Goal: Task Accomplishment & Management: Manage account settings

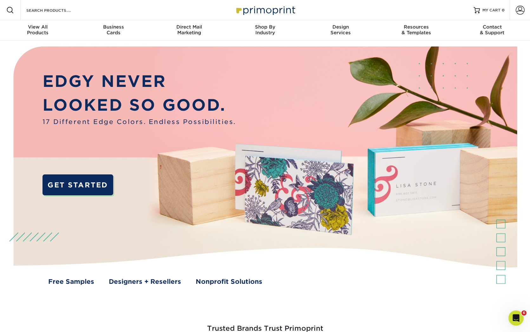
click at [301, 57] on img at bounding box center [265, 172] width 524 height 262
click at [523, 10] on span at bounding box center [520, 10] width 9 height 9
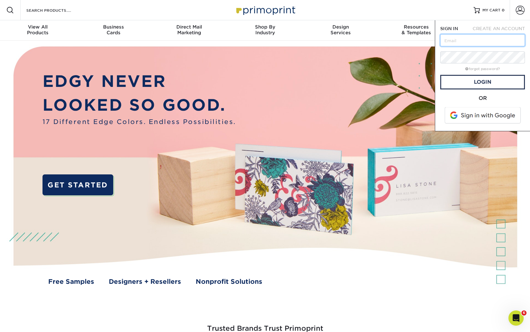
click at [501, 42] on input "text" at bounding box center [482, 40] width 85 height 12
type input "[EMAIL_ADDRESS][DOMAIN_NAME]"
click at [471, 80] on link "Login" at bounding box center [482, 82] width 85 height 15
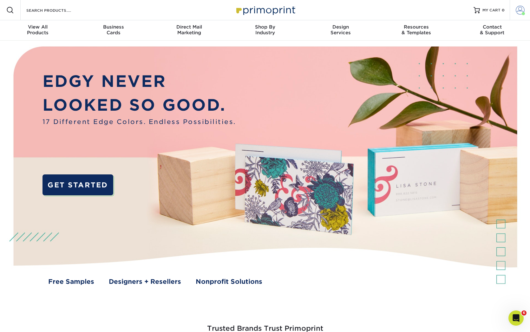
click at [519, 11] on span at bounding box center [520, 10] width 9 height 9
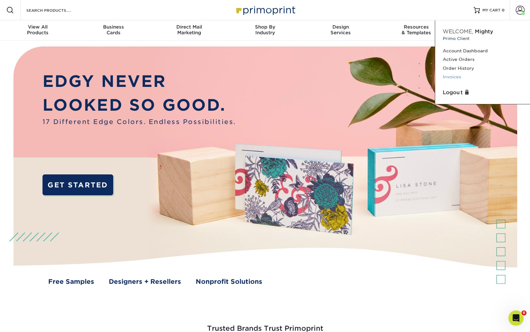
click at [452, 75] on link "Invoices" at bounding box center [483, 77] width 80 height 9
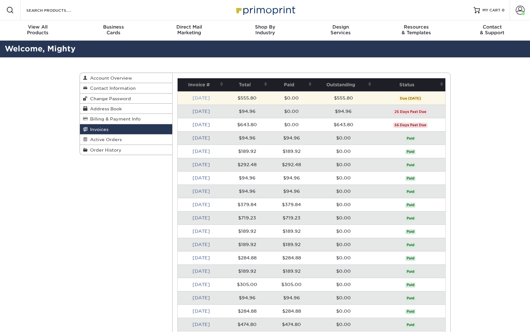
click at [208, 98] on link "[DATE]" at bounding box center [200, 97] width 17 height 5
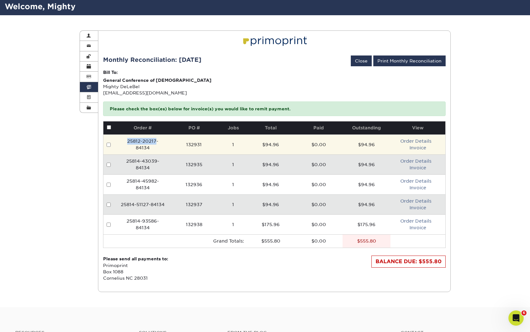
drag, startPoint x: 148, startPoint y: 144, endPoint x: 120, endPoint y: 143, distance: 28.2
click at [120, 143] on td "25812-20217-84134" at bounding box center [142, 144] width 51 height 20
copy td "25812-20217"
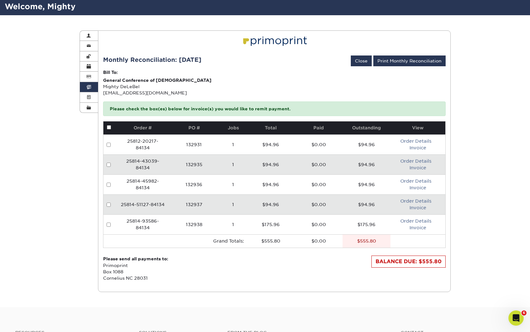
click at [156, 161] on td "25814-43039-84134" at bounding box center [142, 164] width 51 height 20
drag, startPoint x: 156, startPoint y: 161, endPoint x: 124, endPoint y: 161, distance: 32.0
click at [124, 161] on td "25814-43039-84134" at bounding box center [142, 164] width 51 height 20
copy td "25814-43039"
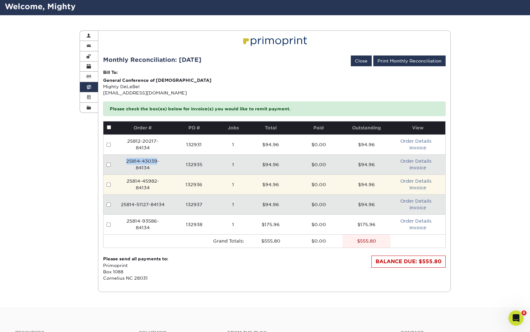
click at [165, 189] on td "25814-45982-84134" at bounding box center [142, 184] width 51 height 20
drag, startPoint x: 156, startPoint y: 182, endPoint x: 126, endPoint y: 180, distance: 30.2
click at [126, 180] on td "25814-45982-84134" at bounding box center [142, 184] width 51 height 20
copy td "25814-45982"
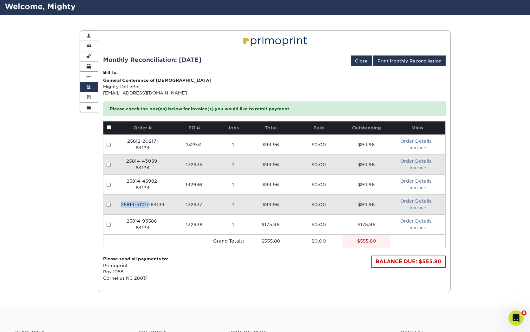
drag, startPoint x: 148, startPoint y: 203, endPoint x: 114, endPoint y: 201, distance: 34.0
click at [114, 201] on tr "25814-51127-84134 132937 1 $94.96 $0.00 $94.96 Order Details Invoice" at bounding box center [274, 204] width 342 height 20
copy tr "25814-51127"
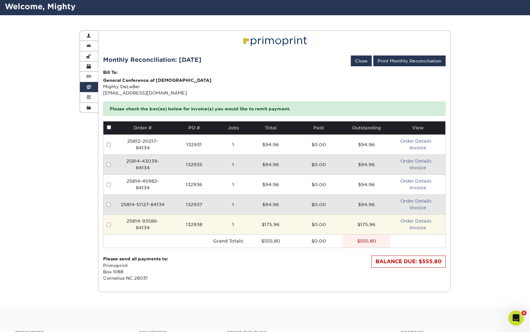
click at [165, 222] on td "25814-93586-84134" at bounding box center [142, 224] width 51 height 20
drag, startPoint x: 156, startPoint y: 220, endPoint x: 128, endPoint y: 220, distance: 28.5
click at [128, 220] on td "25814-93586-84134" at bounding box center [142, 224] width 51 height 20
copy td "25814-93586"
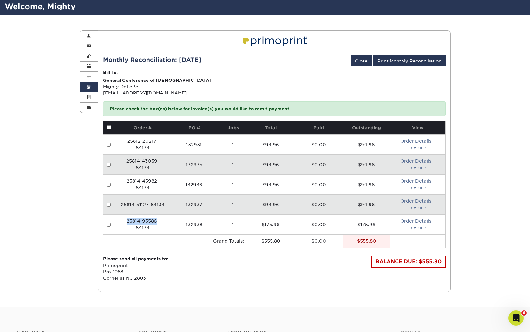
click at [171, 203] on td "132937" at bounding box center [193, 204] width 51 height 20
drag, startPoint x: 148, startPoint y: 204, endPoint x: 122, endPoint y: 204, distance: 26.0
click at [122, 204] on td "25814-51127-84134" at bounding box center [142, 204] width 51 height 20
copy td "25814-51127"
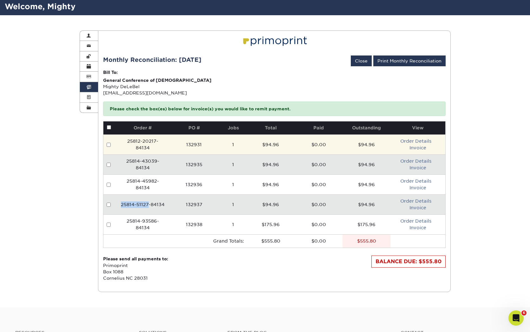
click at [377, 150] on td "$94.96" at bounding box center [366, 144] width 48 height 20
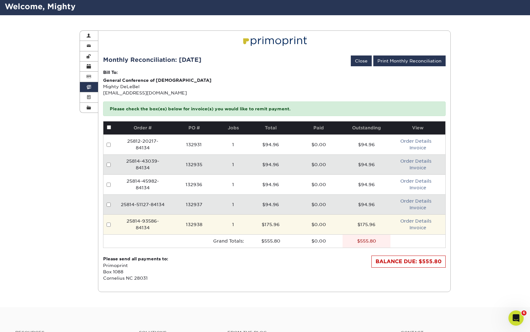
click at [373, 224] on td "$175.96" at bounding box center [366, 224] width 48 height 20
click at [420, 220] on link "Order Details" at bounding box center [415, 220] width 31 height 5
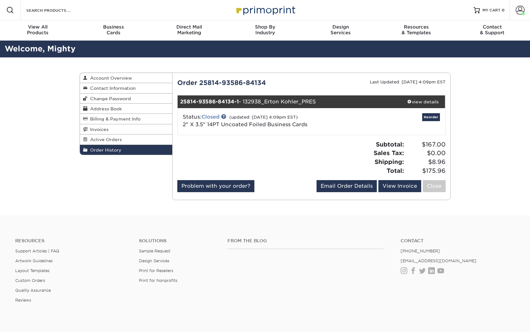
click at [211, 118] on link "Closed" at bounding box center [210, 117] width 18 height 6
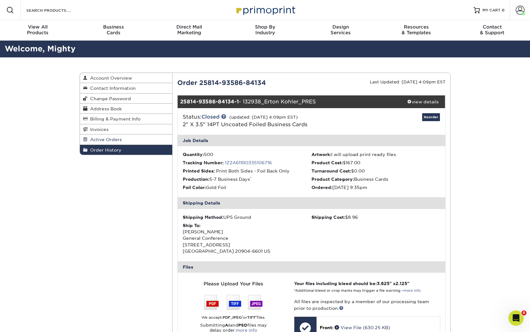
click at [117, 140] on span "Active Orders" at bounding box center [105, 139] width 34 height 5
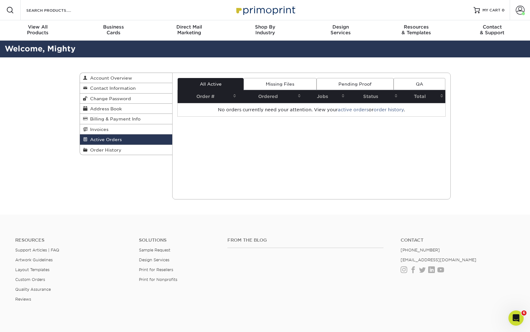
click at [266, 85] on link "Missing Files" at bounding box center [279, 84] width 73 height 12
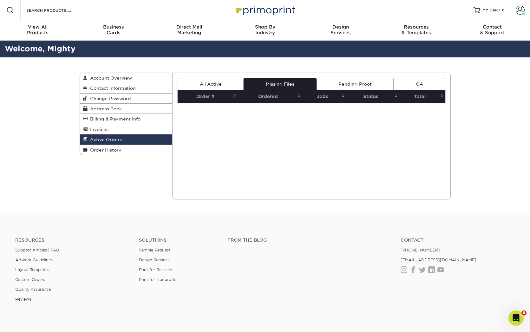
click at [348, 82] on link "Pending Proof" at bounding box center [354, 84] width 77 height 12
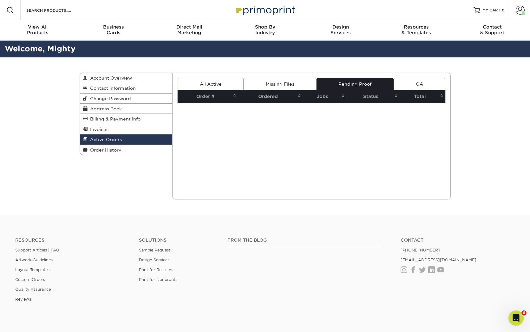
click at [423, 85] on link "QA" at bounding box center [418, 84] width 51 height 12
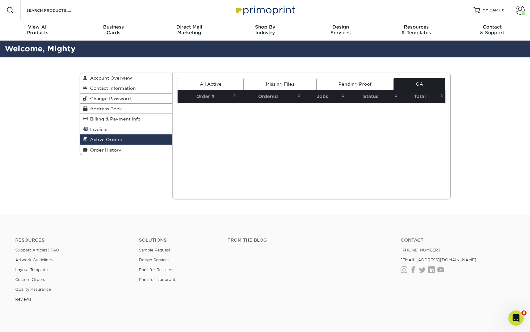
click at [106, 132] on link "Invoices" at bounding box center [126, 129] width 93 height 10
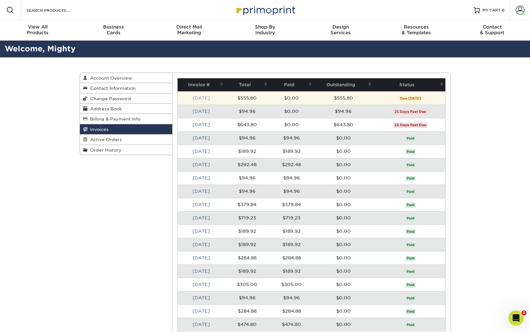
click at [202, 97] on link "[DATE]" at bounding box center [200, 97] width 17 height 5
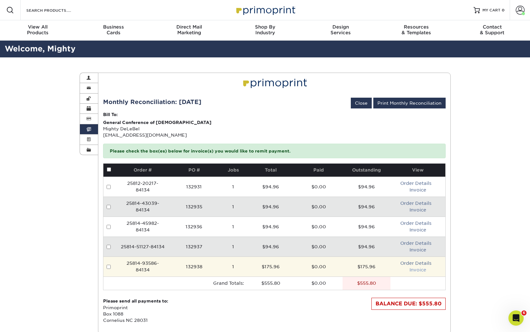
click at [421, 270] on link "Invoice" at bounding box center [417, 269] width 17 height 5
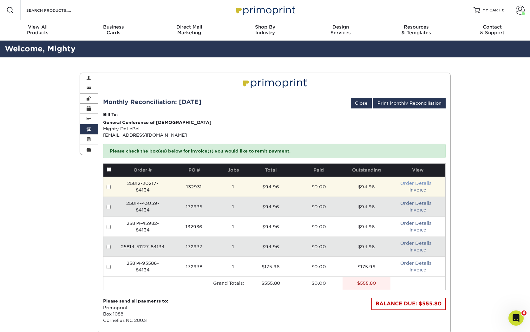
click at [418, 181] on link "Order Details" at bounding box center [415, 183] width 31 height 5
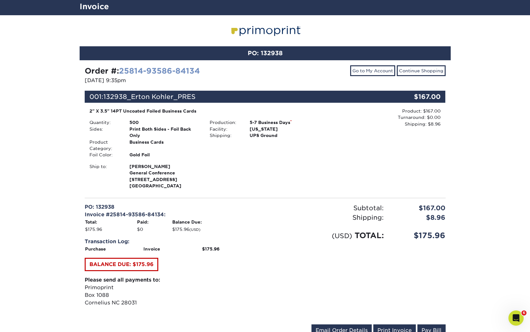
click at [161, 72] on link "25814-93586-84134" at bounding box center [159, 70] width 81 height 9
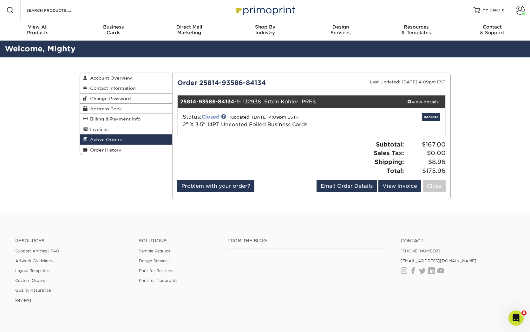
click at [211, 117] on link "Closed" at bounding box center [210, 117] width 18 height 6
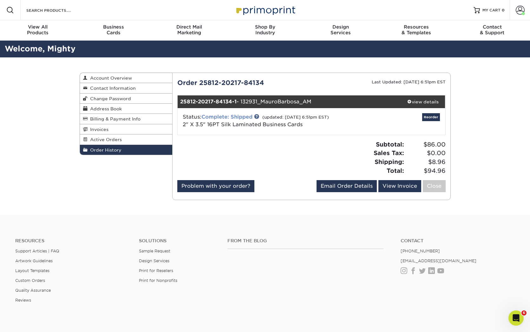
click at [243, 116] on link "Complete: Shipped" at bounding box center [226, 117] width 51 height 6
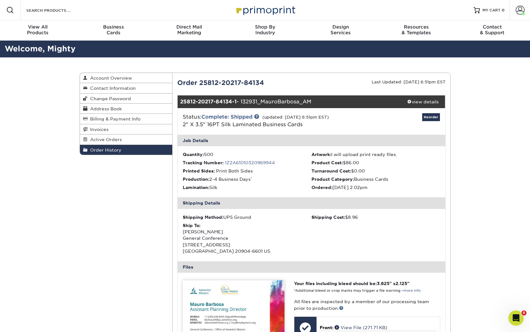
click at [108, 150] on span "Order History" at bounding box center [105, 149] width 34 height 5
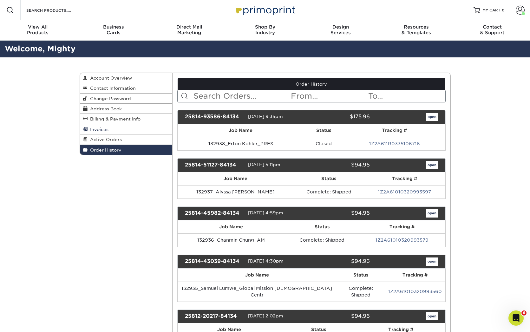
click at [108, 130] on link "Invoices" at bounding box center [126, 129] width 93 height 10
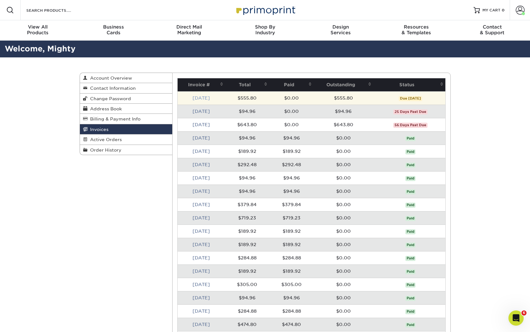
click at [205, 97] on link "[DATE]" at bounding box center [200, 97] width 17 height 5
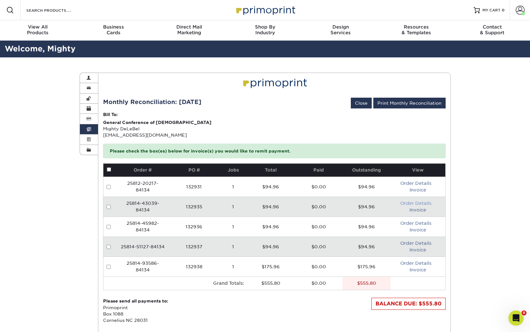
click at [424, 202] on link "Order Details" at bounding box center [415, 203] width 31 height 5
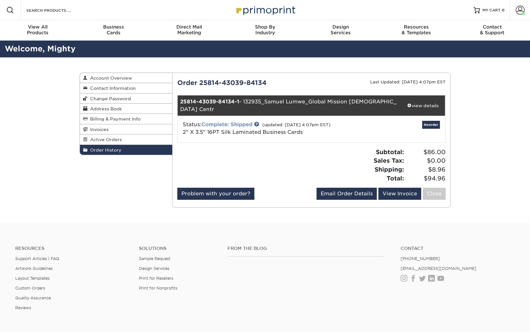
click at [232, 121] on link "Complete: Shipped" at bounding box center [226, 124] width 51 height 6
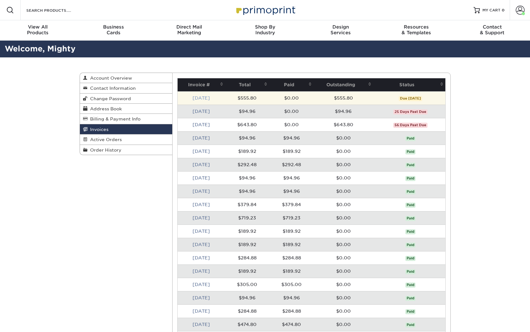
click at [199, 97] on link "[DATE]" at bounding box center [200, 97] width 17 height 5
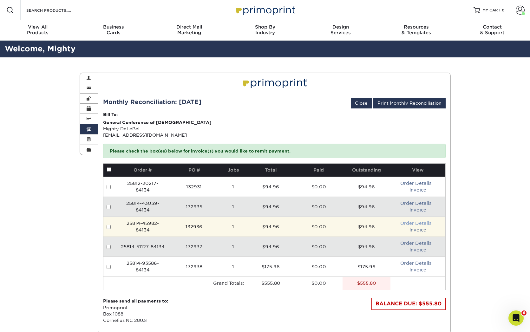
click at [422, 223] on link "Order Details" at bounding box center [415, 223] width 31 height 5
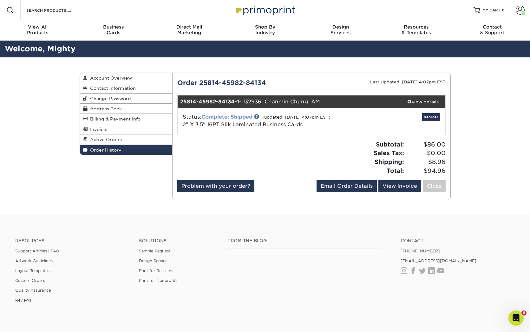
click at [241, 115] on link "Complete: Shipped" at bounding box center [226, 117] width 51 height 6
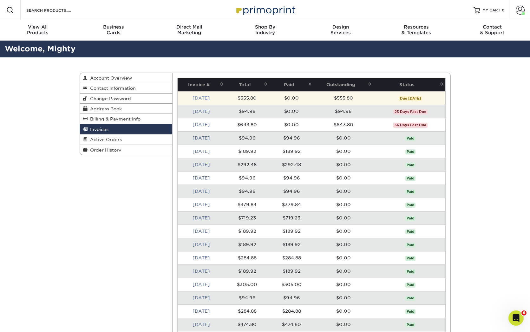
click at [195, 100] on link "[DATE]" at bounding box center [200, 97] width 17 height 5
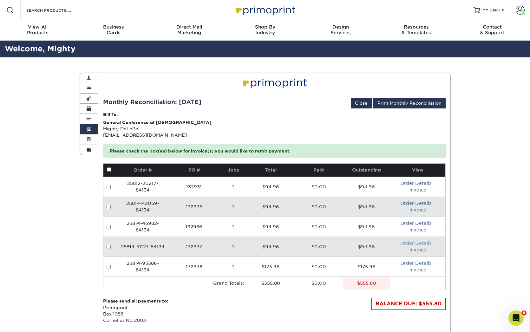
click at [407, 243] on link "Order Details" at bounding box center [415, 243] width 31 height 5
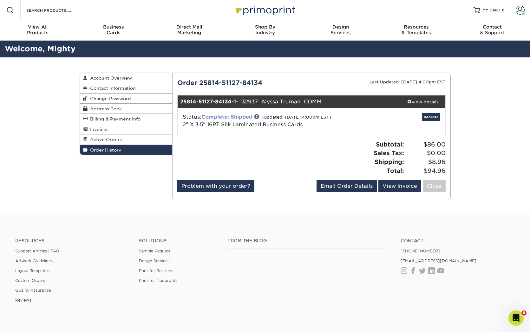
click at [215, 116] on link "Complete: Shipped" at bounding box center [226, 117] width 51 height 6
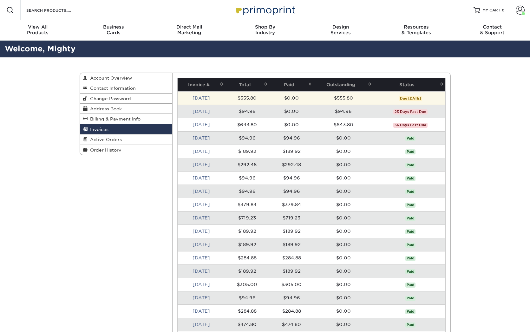
click at [206, 101] on td "[DATE]" at bounding box center [202, 97] width 48 height 13
click at [206, 98] on link "[DATE]" at bounding box center [200, 97] width 17 height 5
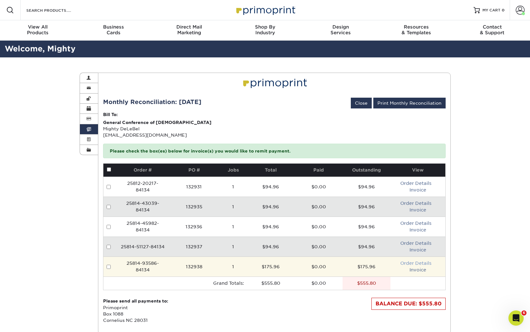
click at [412, 263] on link "Order Details" at bounding box center [415, 263] width 31 height 5
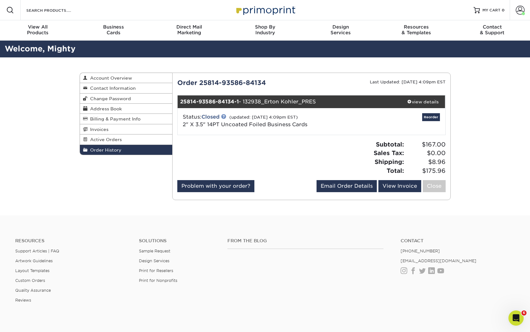
click at [226, 115] on link at bounding box center [223, 116] width 5 height 5
click at [211, 116] on link "Closed" at bounding box center [210, 117] width 18 height 6
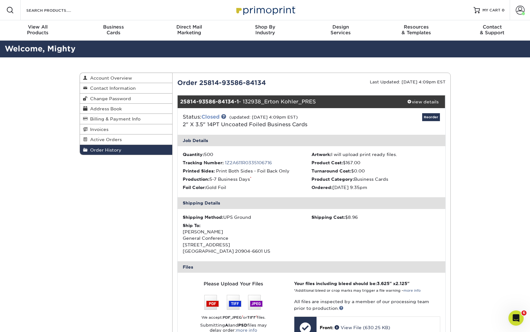
click at [212, 116] on link "Closed" at bounding box center [210, 117] width 18 height 6
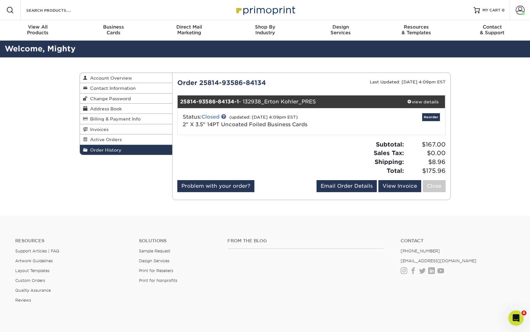
click at [212, 116] on link "Closed" at bounding box center [210, 117] width 18 height 6
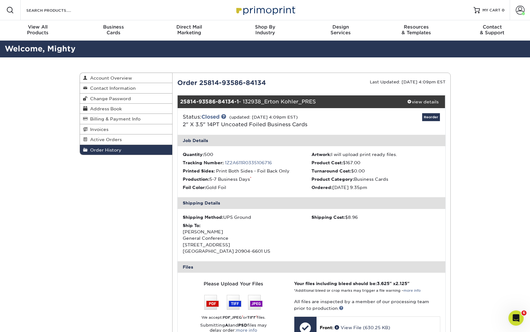
click at [338, 305] on p "All files are inspected by a member of our processing team prior to production." at bounding box center [367, 304] width 146 height 13
click at [226, 89] on div "Order 25814-93586-84134 Last Updated: [DATE] 4:09pm EST 25814-93586-84134-1 - 1…" at bounding box center [311, 278] width 268 height 401
click at [279, 101] on div "25814-93586-84134-1 - 132938_Erton Kohler_PRES" at bounding box center [289, 101] width 223 height 13
drag, startPoint x: 266, startPoint y: 101, endPoint x: 318, endPoint y: 102, distance: 52.3
click at [318, 102] on div "25814-93586-84134-1 - 132938_Erton Kohler_PRES" at bounding box center [289, 101] width 223 height 13
